Goal: Information Seeking & Learning: Learn about a topic

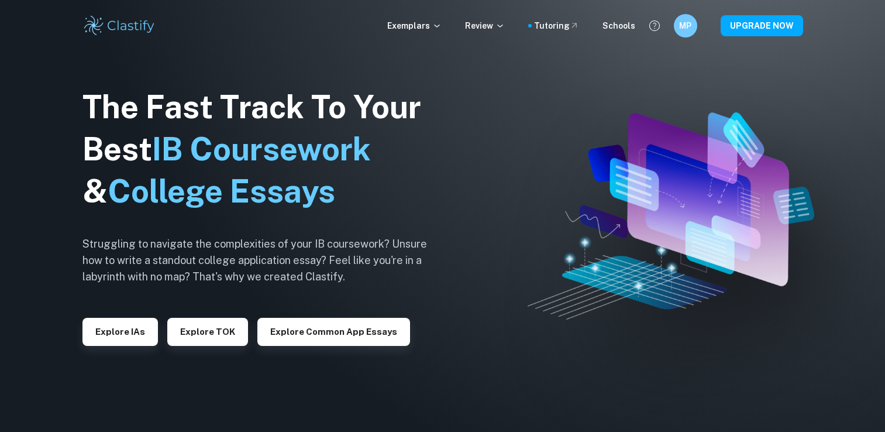
checkbox input "true"
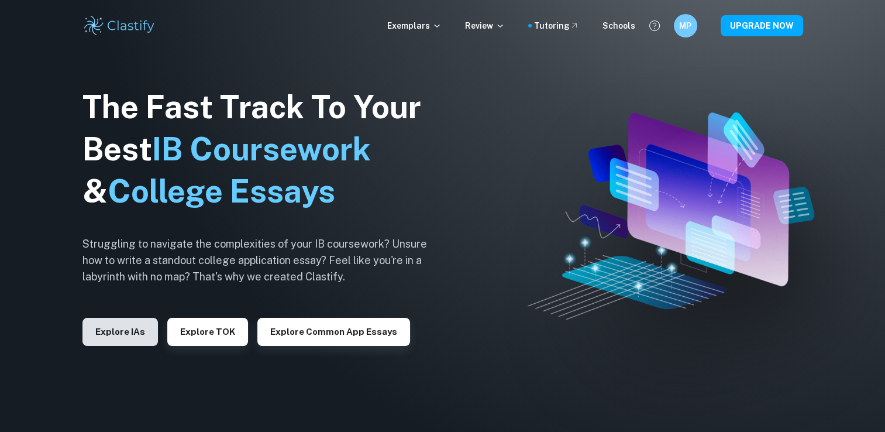
drag, startPoint x: 0, startPoint y: 0, endPoint x: 119, endPoint y: 332, distance: 352.9
click at [119, 332] on button "Explore IAs" at bounding box center [119, 332] width 75 height 28
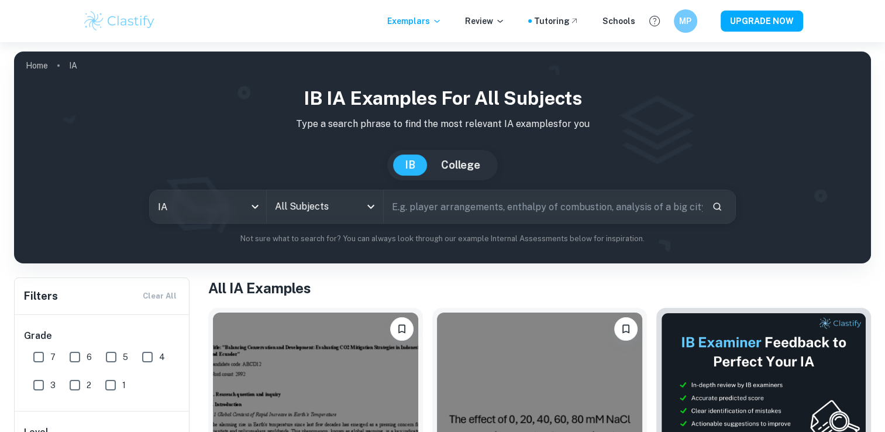
click at [344, 211] on input "All Subjects" at bounding box center [316, 206] width 88 height 22
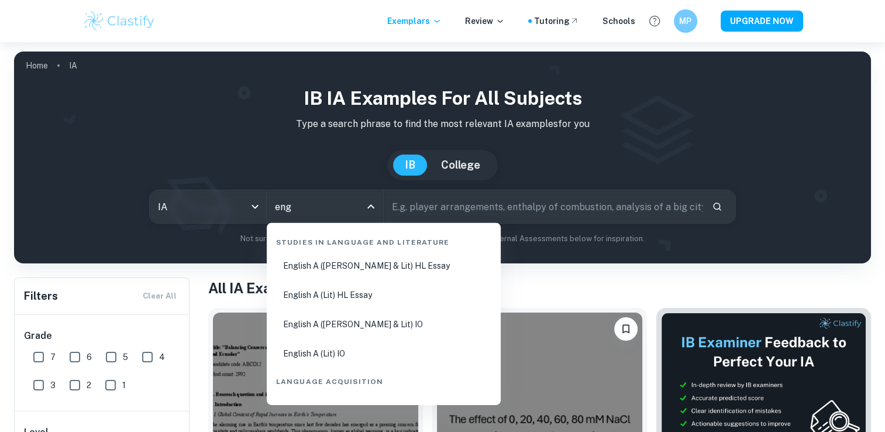
click at [367, 285] on li "English A (Lit) HL Essay" at bounding box center [383, 294] width 225 height 27
type input "English A (Lit) HL Essay"
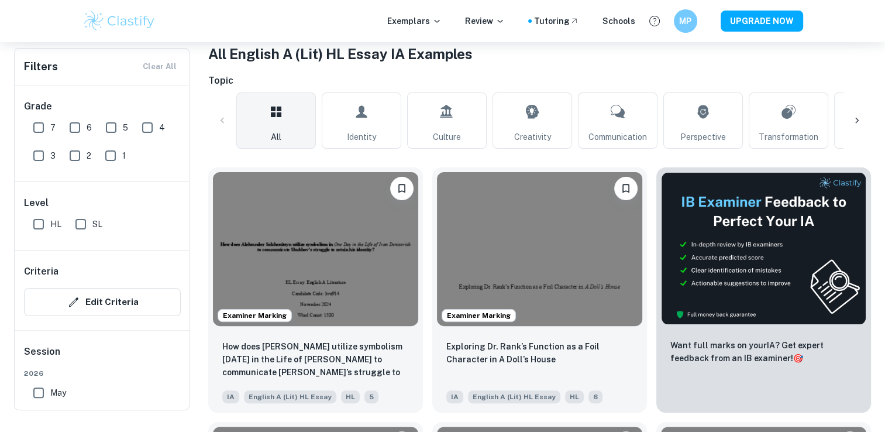
scroll to position [175, 0]
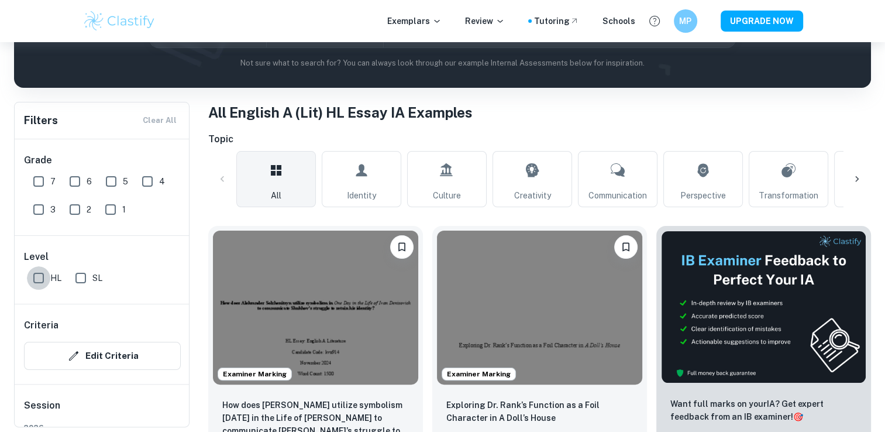
click at [46, 277] on input "HL" at bounding box center [38, 277] width 23 height 23
checkbox input "true"
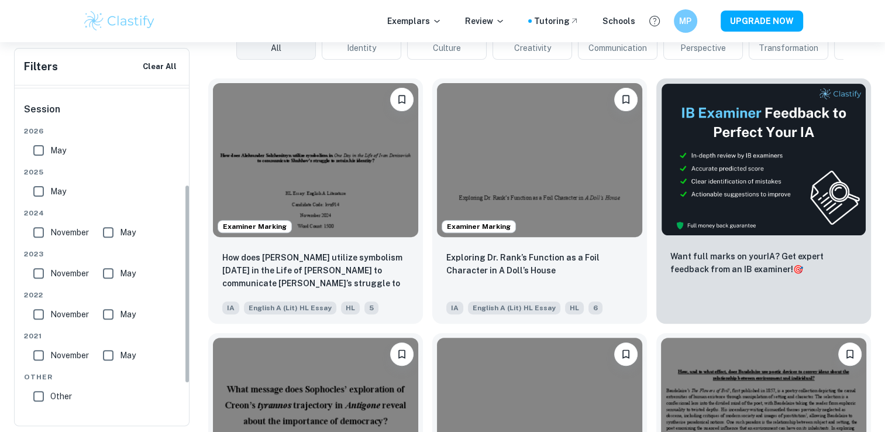
scroll to position [0, 0]
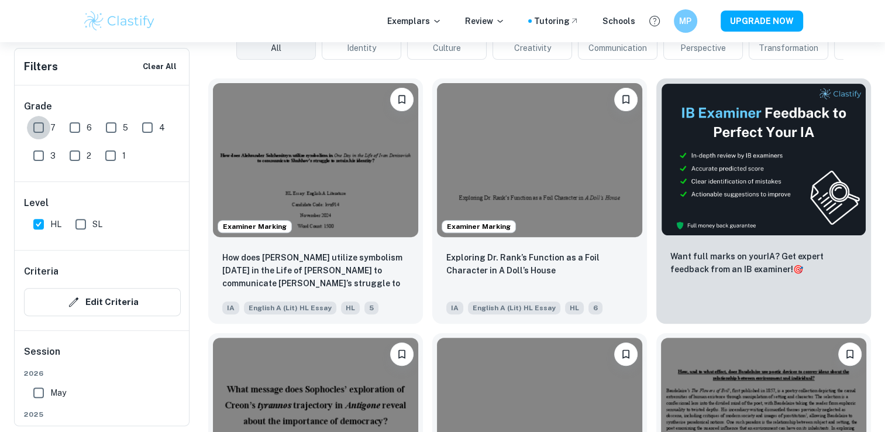
click at [44, 126] on input "7" at bounding box center [38, 127] width 23 height 23
checkbox input "true"
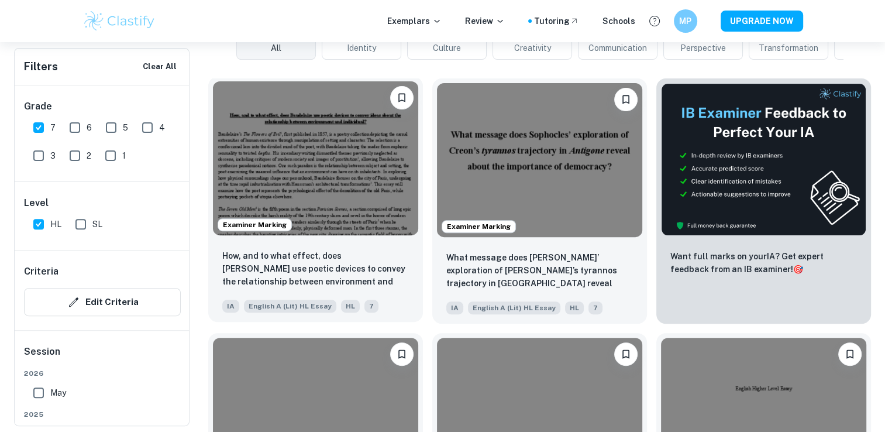
click at [353, 212] on img at bounding box center [315, 158] width 205 height 154
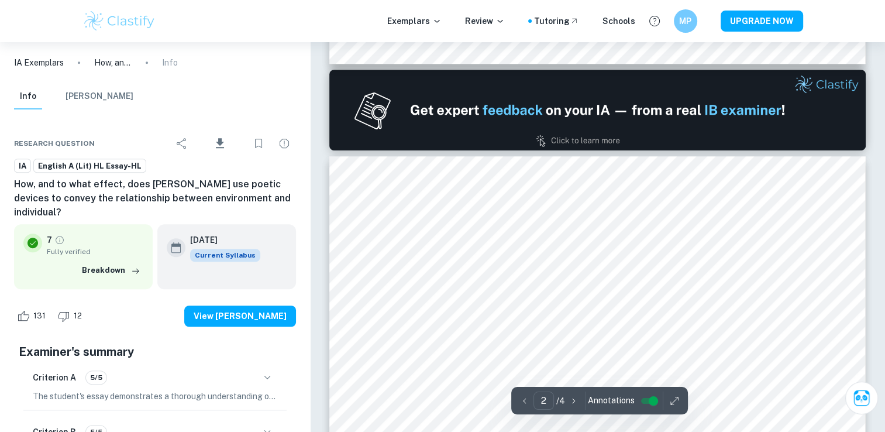
type input "1"
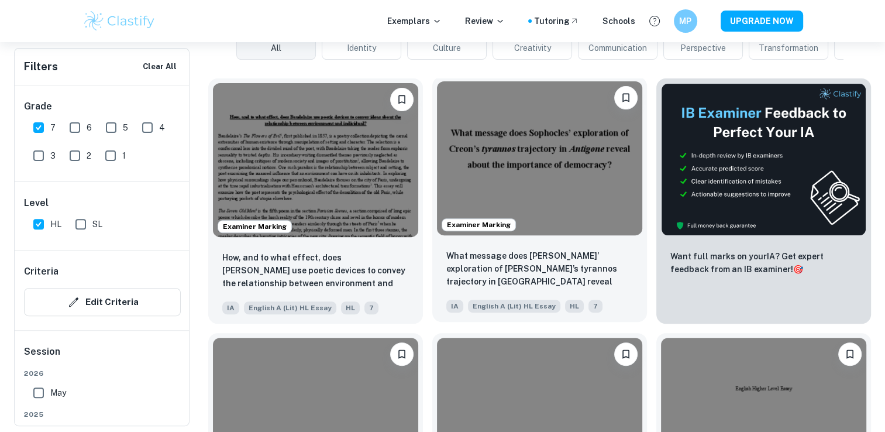
scroll to position [234, 0]
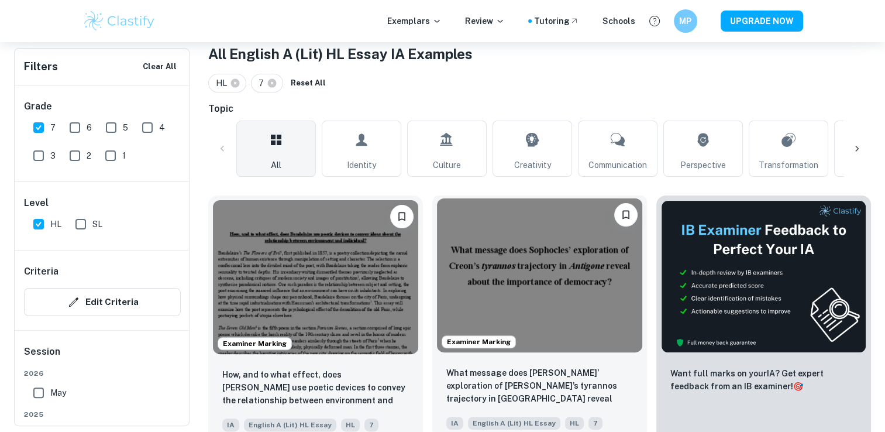
click at [521, 251] on img at bounding box center [539, 275] width 205 height 154
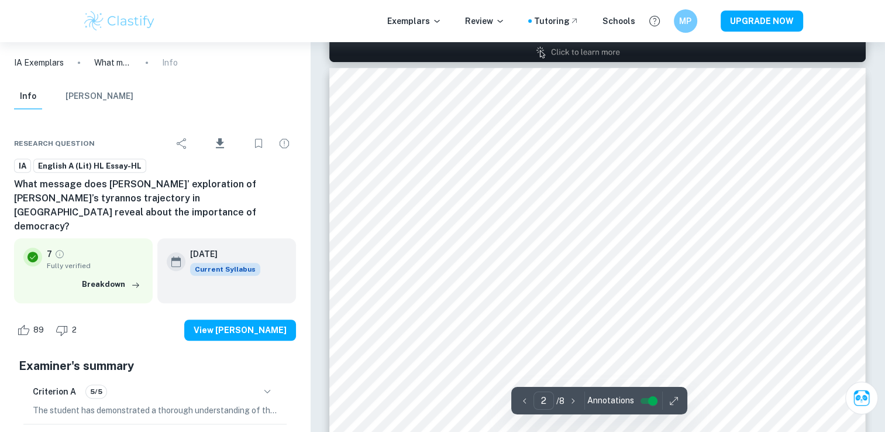
scroll to position [819, 0]
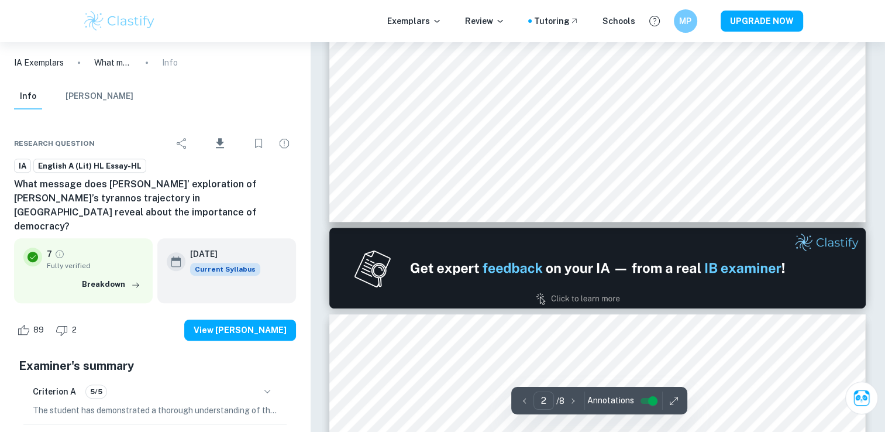
type input "1"
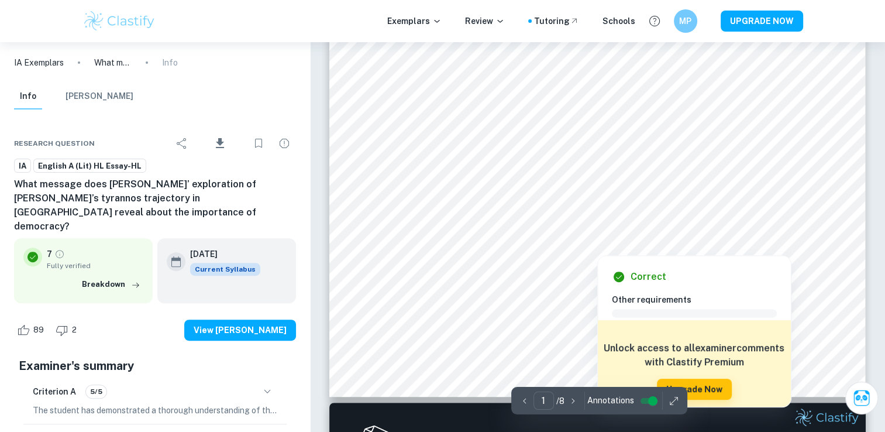
scroll to position [409, 0]
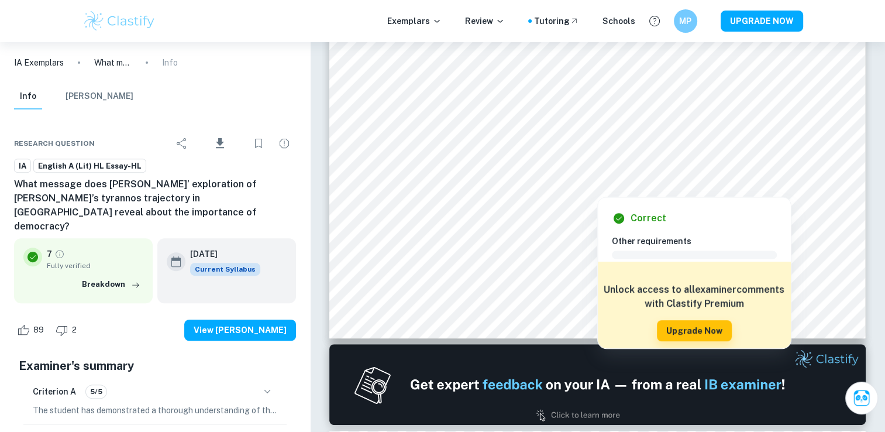
click at [632, 244] on h6 "Other requirements" at bounding box center [699, 240] width 174 height 13
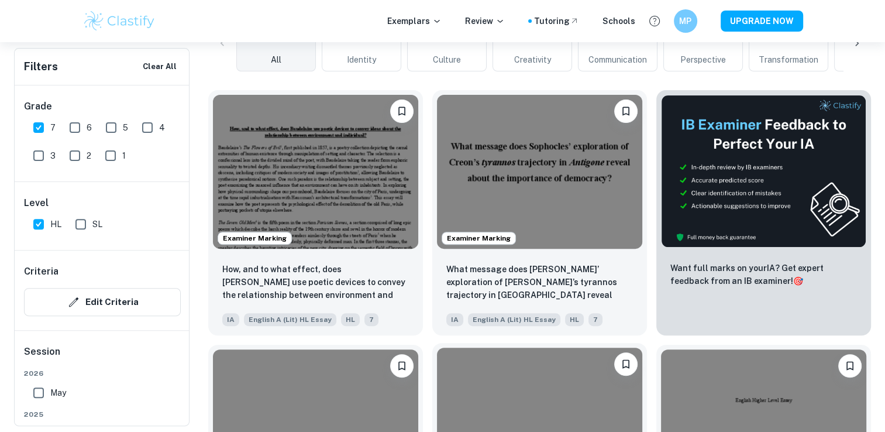
scroll to position [468, 0]
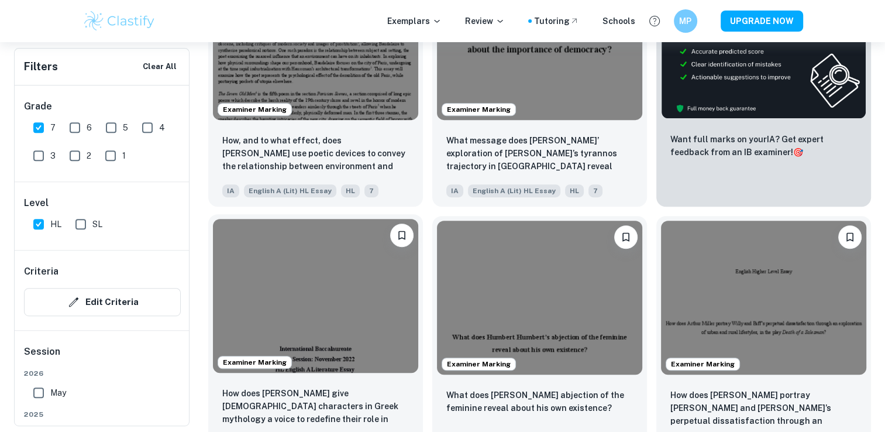
click at [379, 301] on img at bounding box center [315, 296] width 205 height 154
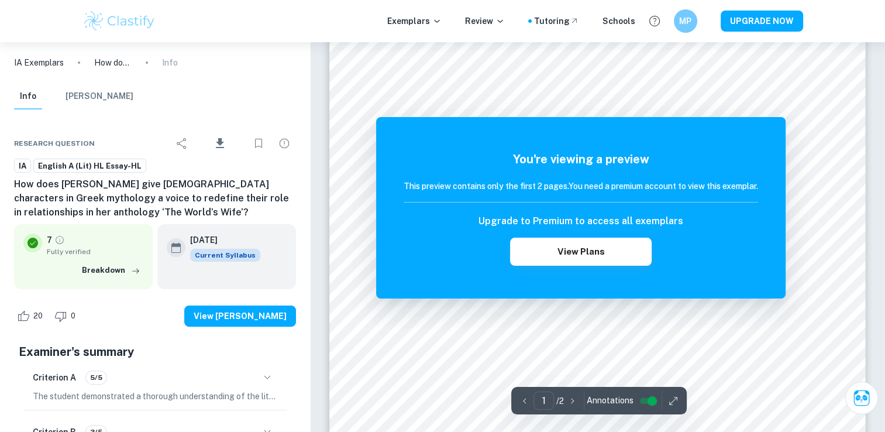
scroll to position [234, 0]
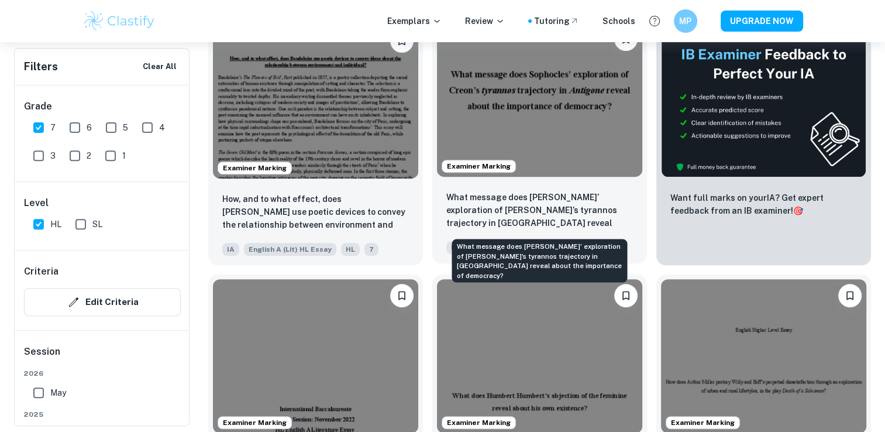
scroll to position [468, 0]
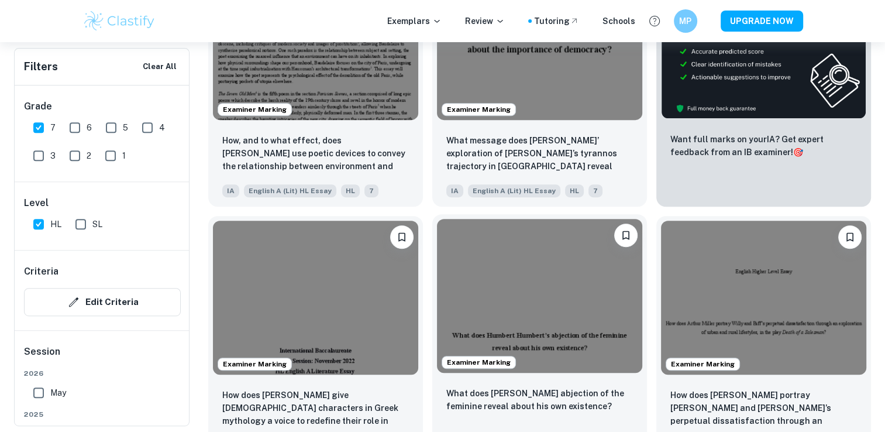
click at [532, 280] on img at bounding box center [539, 296] width 205 height 154
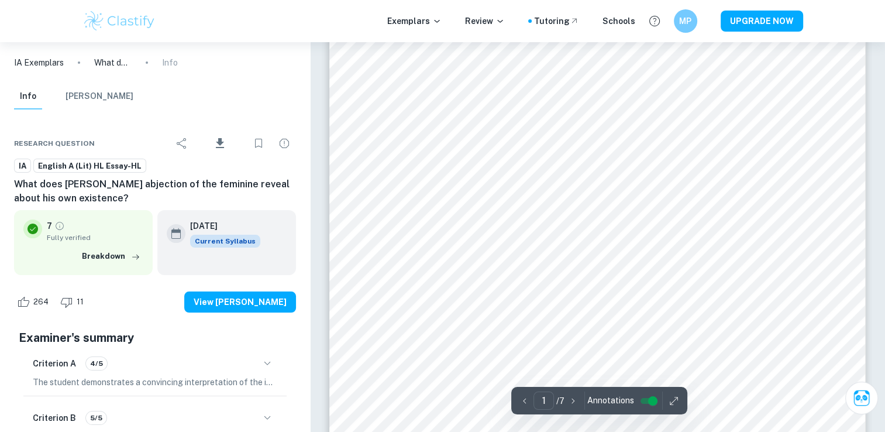
scroll to position [175, 0]
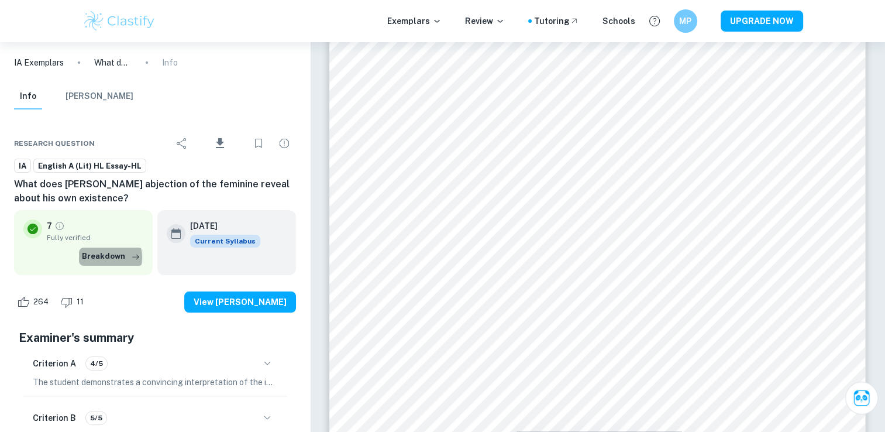
click at [108, 257] on button "Breakdown" at bounding box center [111, 256] width 64 height 18
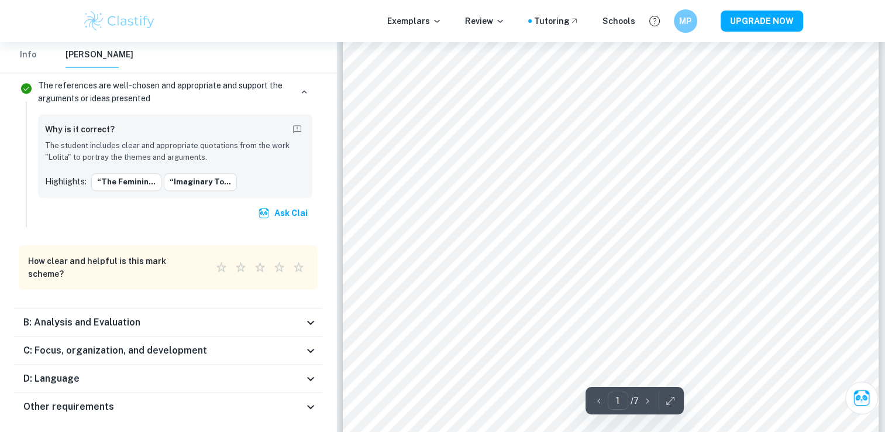
scroll to position [234, 0]
click at [173, 399] on div "Other requirements" at bounding box center [163, 406] width 280 height 14
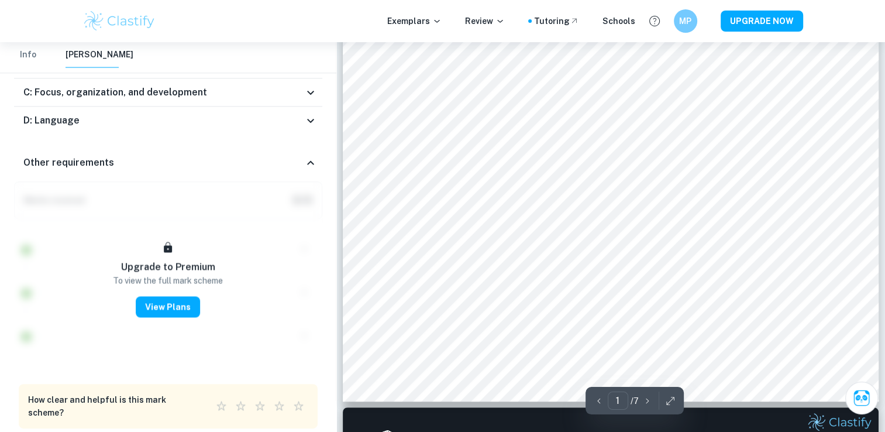
scroll to position [351, 0]
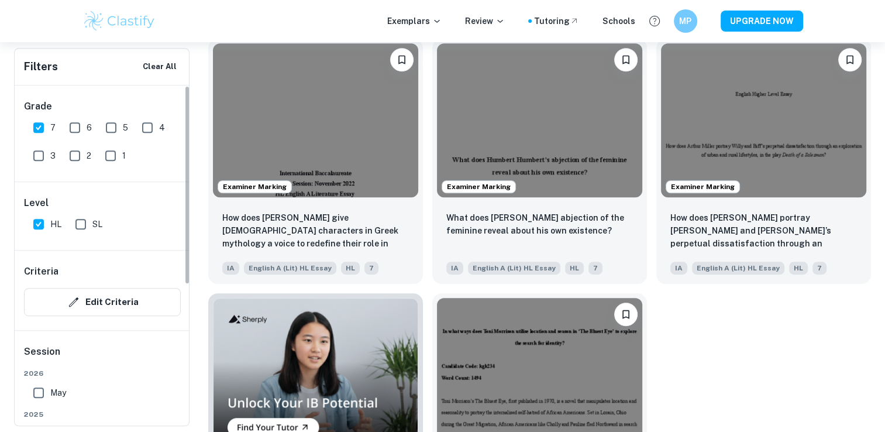
scroll to position [752, 0]
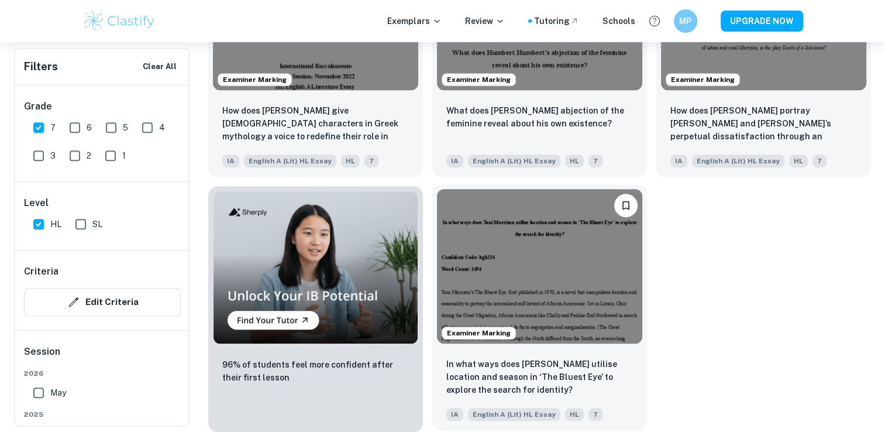
click at [531, 250] on img at bounding box center [539, 266] width 205 height 154
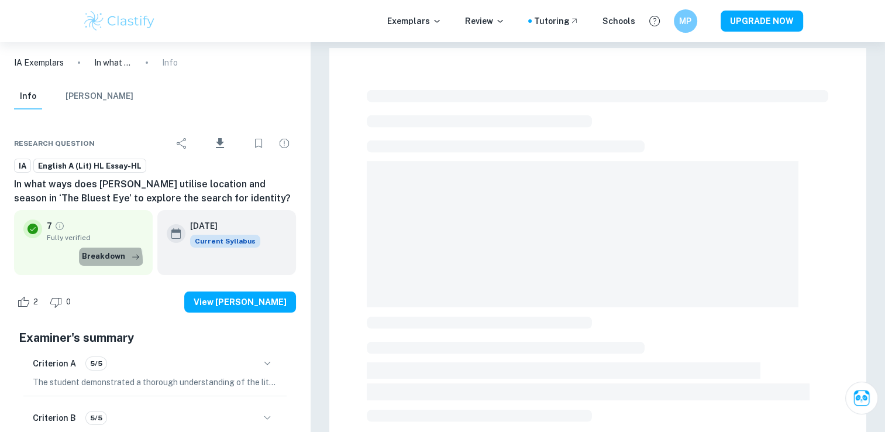
click at [98, 261] on button "Breakdown" at bounding box center [111, 256] width 64 height 18
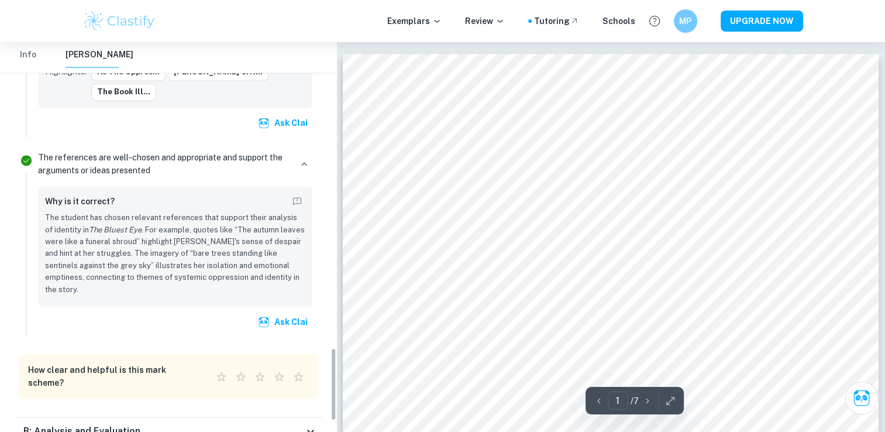
scroll to position [1685, 0]
